Goal: Information Seeking & Learning: Find specific fact

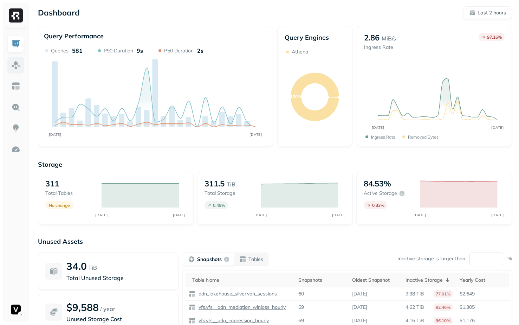
click at [22, 65] on link at bounding box center [15, 65] width 17 height 17
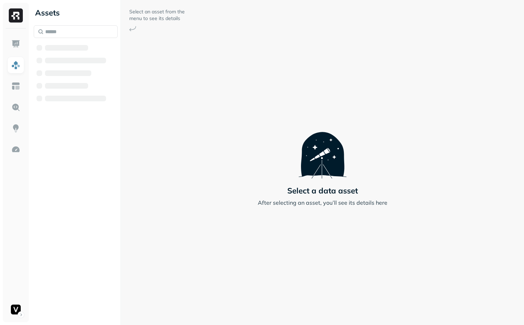
click at [66, 49] on div at bounding box center [66, 48] width 43 height 6
click at [76, 51] on span "AWS Glue" at bounding box center [65, 47] width 27 height 7
click at [76, 64] on span "adn_lakehouse_bronze" at bounding box center [88, 61] width 59 height 7
click at [185, 81] on div "Assets AWS Glue adn_lakehouse_bronze Tables ( 52 ) adn_lakehouse_gold adn_lakeh…" at bounding box center [277, 162] width 493 height 325
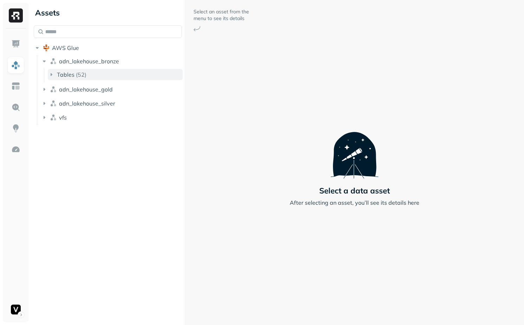
click at [80, 78] on button "Tables ( 52 )" at bounding box center [115, 74] width 135 height 11
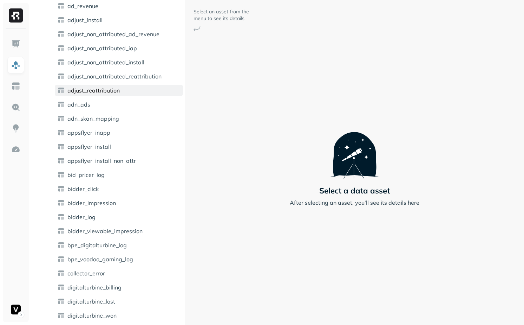
scroll to position [84, 0]
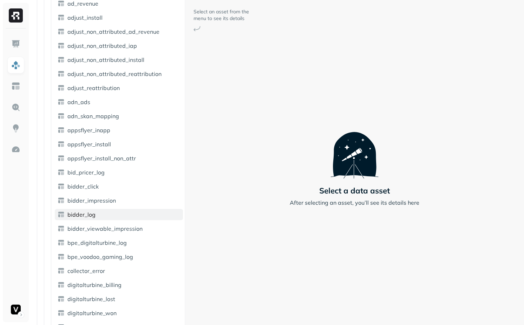
click at [100, 211] on link "bidder_log" at bounding box center [119, 214] width 128 height 11
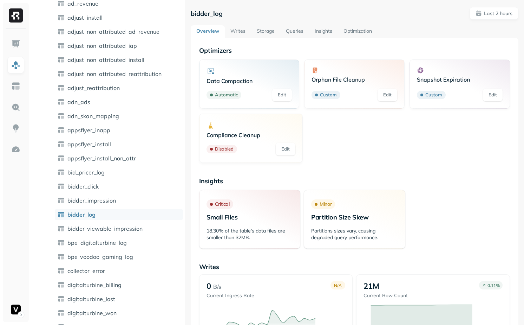
click at [269, 30] on link "Storage" at bounding box center [265, 31] width 29 height 13
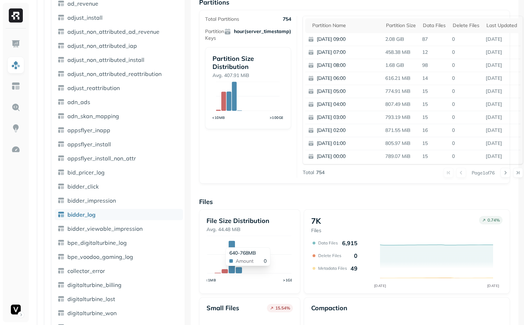
scroll to position [109, 8]
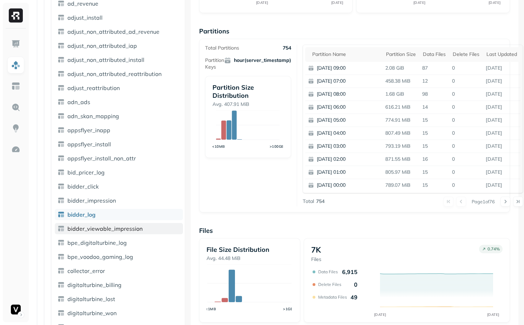
click at [128, 230] on span "bidder_viewable_impression" at bounding box center [104, 228] width 75 height 7
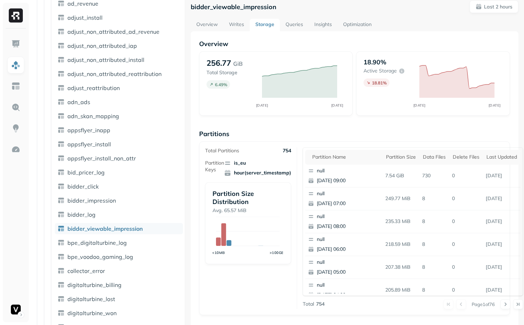
scroll to position [2, 0]
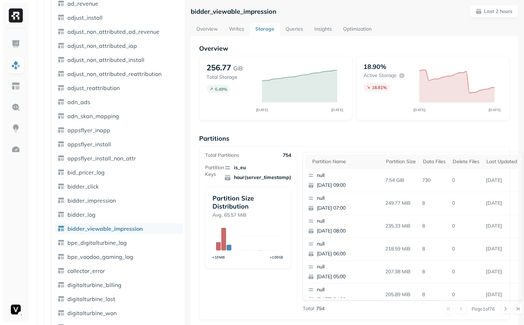
click at [209, 28] on link "Overview" at bounding box center [207, 29] width 33 height 13
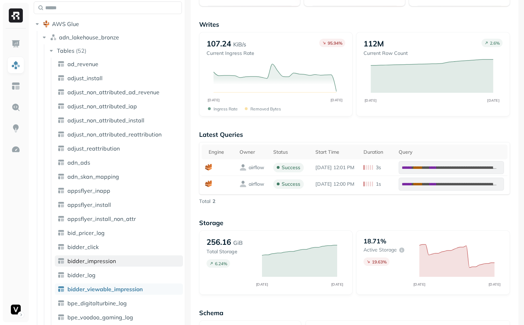
scroll to position [22, 0]
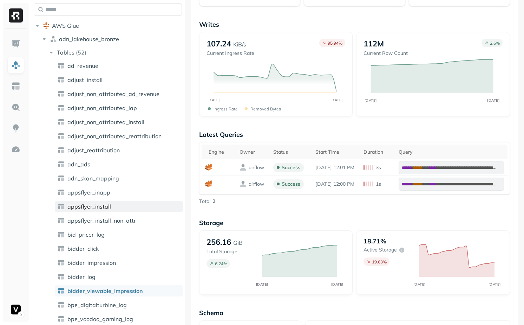
click at [105, 206] on span "appsflyer_install" at bounding box center [89, 206] width 44 height 7
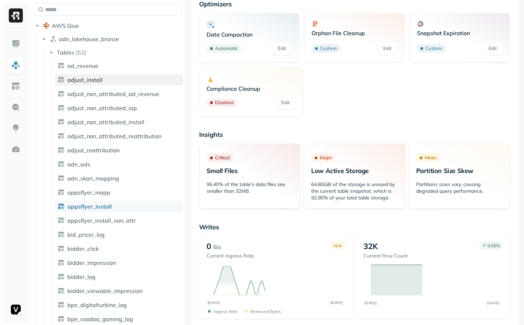
click at [95, 81] on span "adjust_install" at bounding box center [84, 79] width 35 height 7
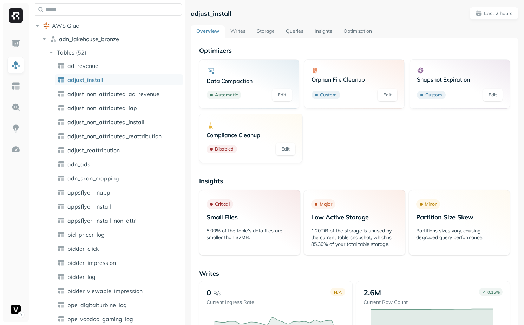
click at [262, 31] on link "Storage" at bounding box center [265, 31] width 29 height 13
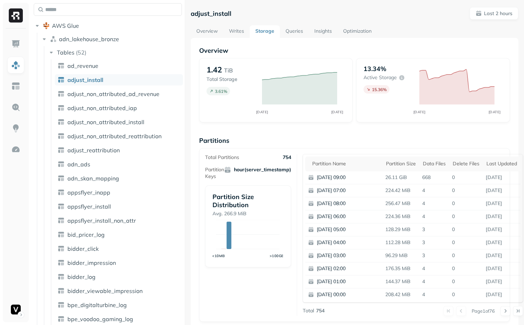
click at [205, 26] on link "Overview" at bounding box center [207, 31] width 33 height 13
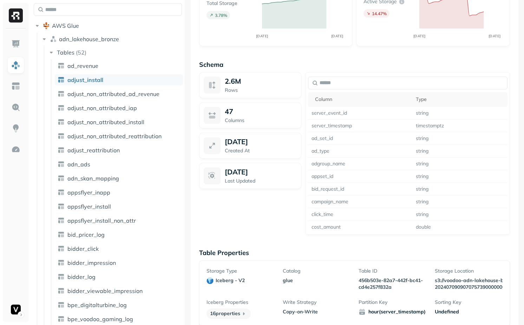
scroll to position [506, 0]
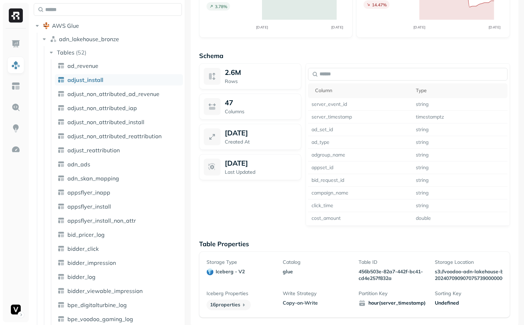
click at [367, 270] on p "456b503e-82a7-442f-bc41-cd4e257f832a" at bounding box center [393, 274] width 68 height 13
drag, startPoint x: 367, startPoint y: 270, endPoint x: 385, endPoint y: 275, distance: 19.1
click at [385, 275] on p "456b503e-82a7-442f-bc41-cd4e257f832a" at bounding box center [393, 274] width 68 height 13
copy p "456b503e-82a7-442f-bc41-cd4e257f832a"
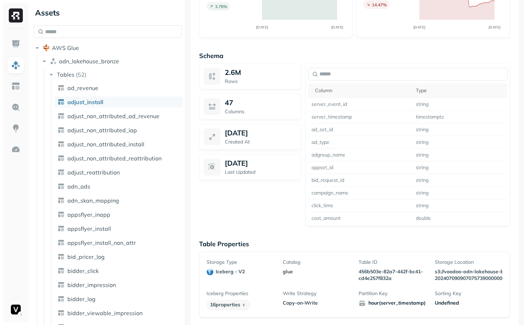
click at [319, 287] on div "Storage Type iceberg - v2 Catalog glue Table ID 456b503e-82a7-442f-bc41-cd4e257…" at bounding box center [355, 284] width 296 height 51
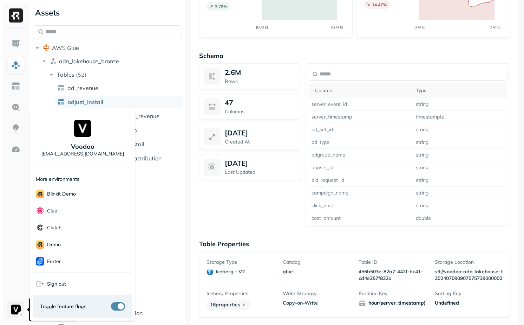
click at [11, 313] on html "Assets AWS Glue adn_lakehouse_bronze Tables ( 52 ) ad_revenue adjust_install ad…" at bounding box center [262, 162] width 524 height 325
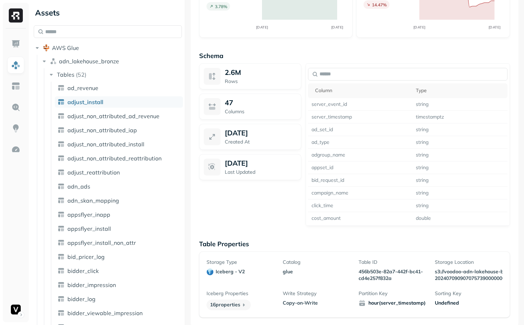
click at [114, 260] on link "bid_pricer_log" at bounding box center [119, 256] width 128 height 11
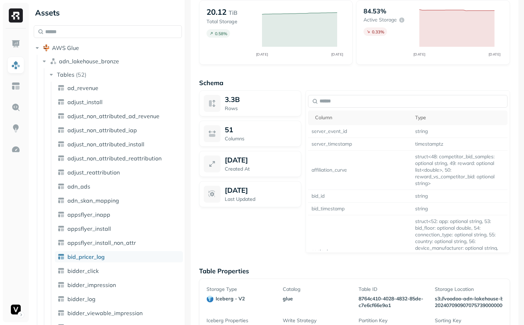
scroll to position [482, 0]
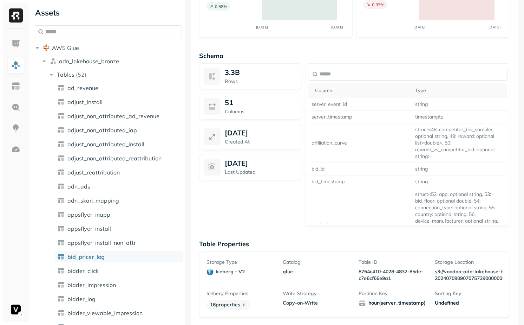
click at [368, 268] on p "8764c410-4028-4832-85de-c7e6cf66e9a1" at bounding box center [393, 274] width 68 height 13
drag, startPoint x: 368, startPoint y: 267, endPoint x: 398, endPoint y: 280, distance: 33.2
click at [398, 280] on p "8764c410-4028-4832-85de-c7e6cf66e9a1" at bounding box center [393, 274] width 68 height 13
copy p "8764c410-4028-4832-85de-c7e6cf66e9a1"
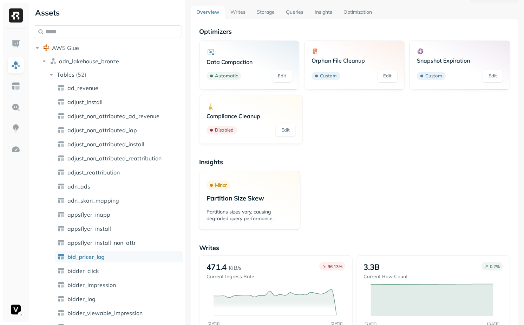
scroll to position [0, 0]
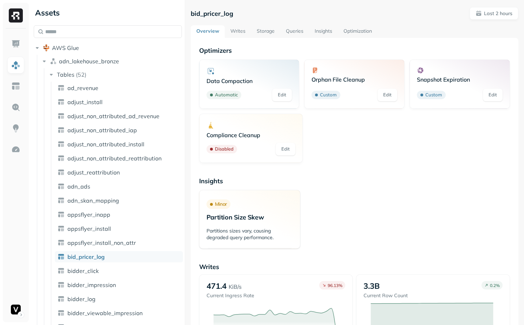
click at [220, 17] on p "bid_pricer_log" at bounding box center [212, 13] width 43 height 8
copy p "bid_pricer_log"
click at [45, 61] on icon "button" at bounding box center [44, 61] width 7 height 7
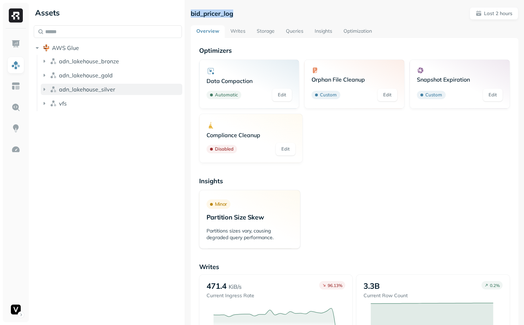
click at [78, 84] on button "adn_lakehouse_silver" at bounding box center [112, 89] width 142 height 11
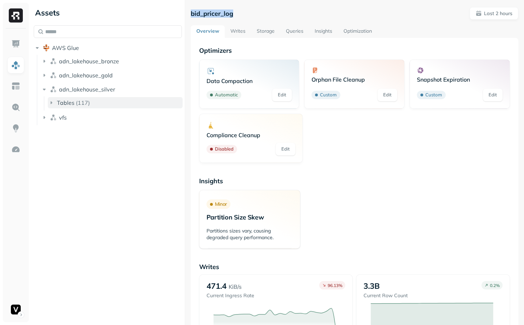
click at [71, 100] on span "Tables" at bounding box center [66, 102] width 18 height 7
